Goal: Information Seeking & Learning: Check status

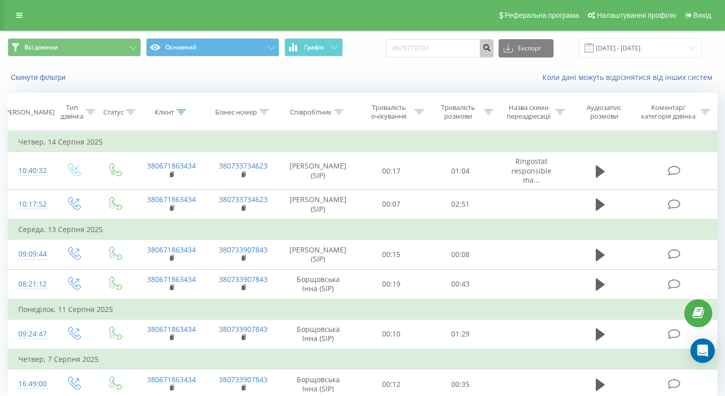
type input "0675772707"
click at [491, 45] on icon "submit" at bounding box center [486, 46] width 9 height 6
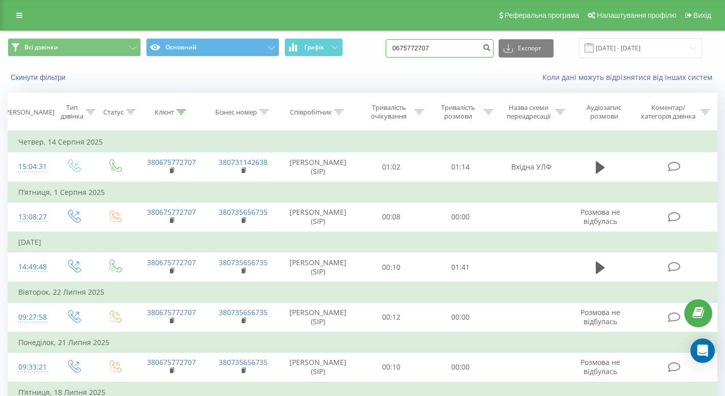
click at [485, 47] on input "0675772707" at bounding box center [440, 48] width 108 height 18
click at [491, 49] on icon "submit" at bounding box center [486, 46] width 9 height 6
click at [419, 50] on input "0675772707" at bounding box center [440, 48] width 108 height 18
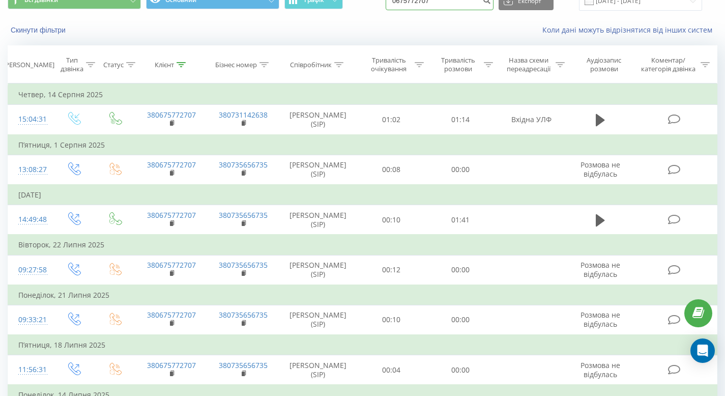
scroll to position [34, 0]
